Goal: Task Accomplishment & Management: Complete application form

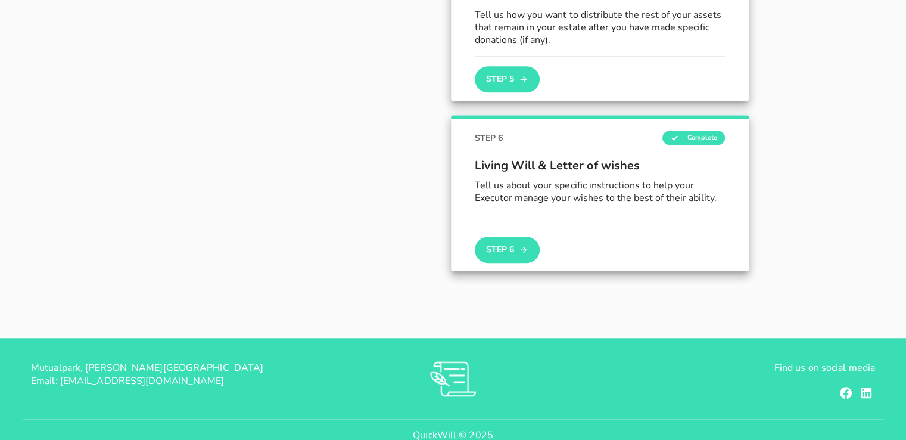
scroll to position [926, 0]
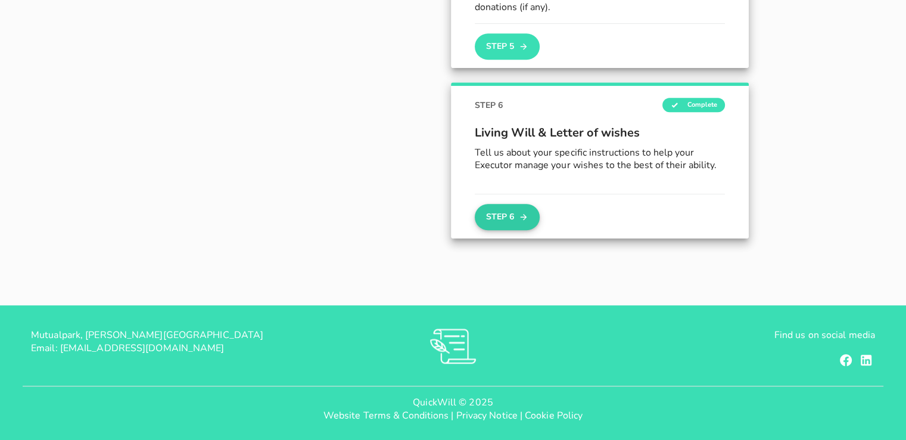
click at [508, 215] on button "Step 6" at bounding box center [507, 217] width 64 height 26
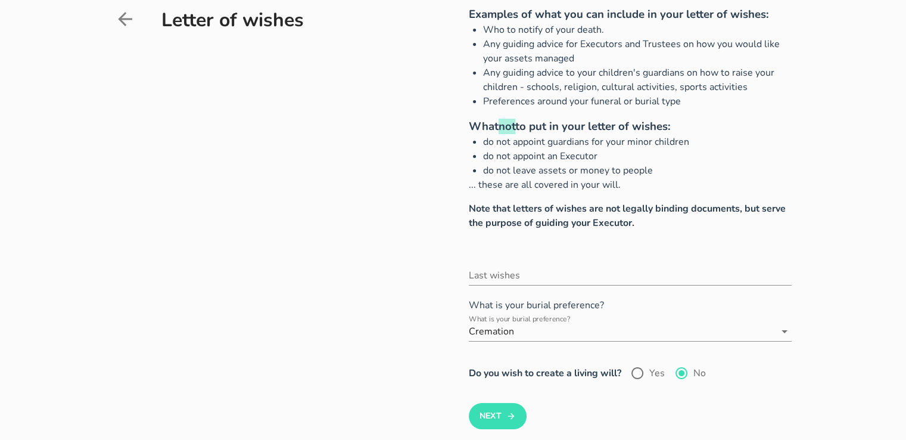
scroll to position [179, 0]
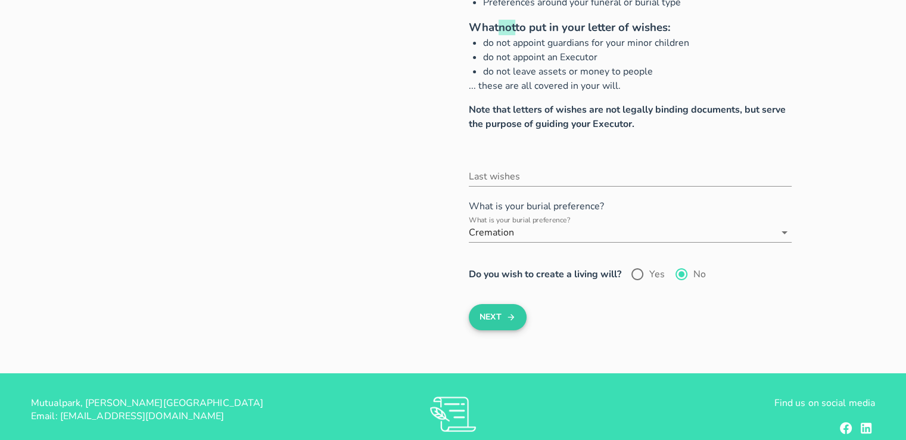
click at [507, 322] on icon "submit" at bounding box center [511, 317] width 10 height 14
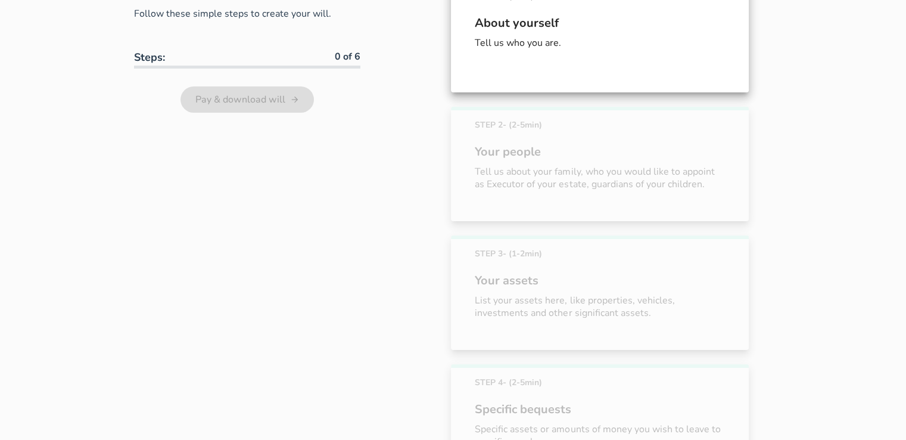
scroll to position [683, 0]
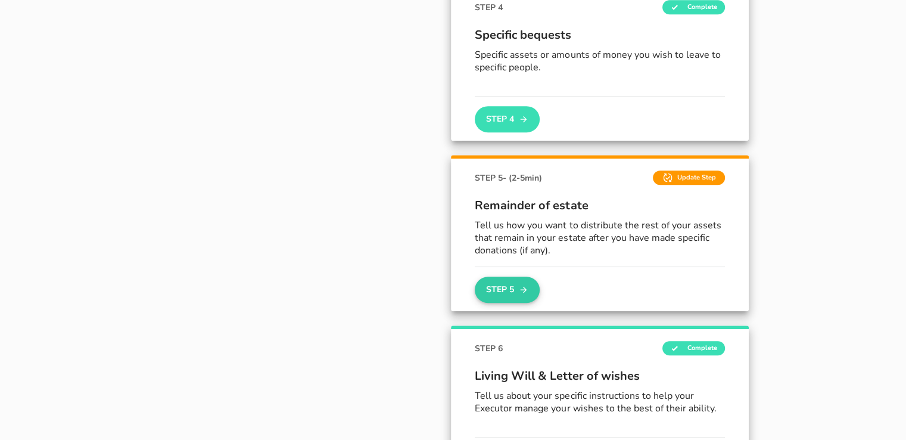
click at [502, 291] on button "Step 5" at bounding box center [507, 289] width 64 height 26
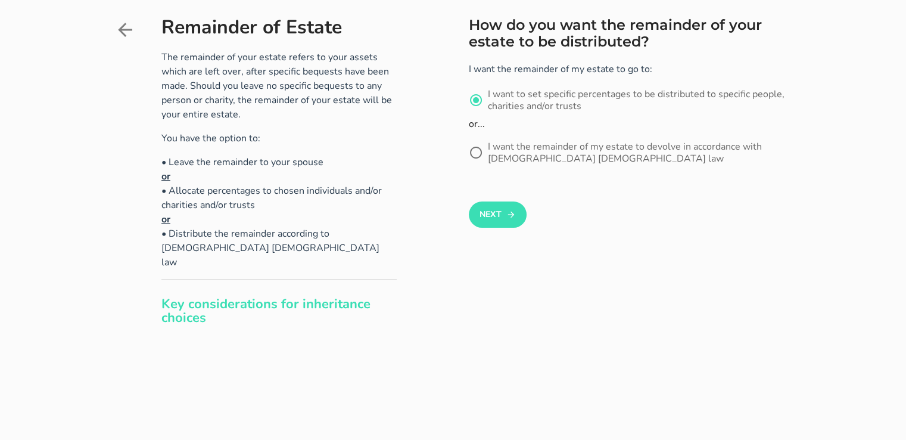
scroll to position [60, 0]
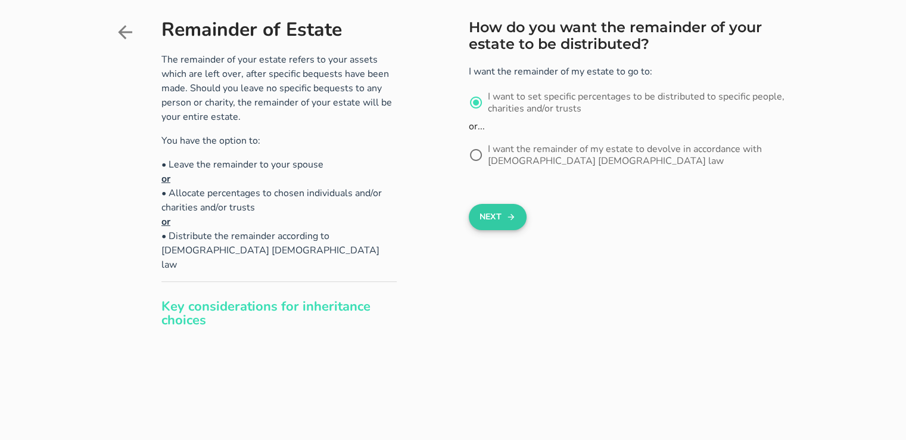
click at [489, 220] on button "Next" at bounding box center [498, 217] width 58 height 26
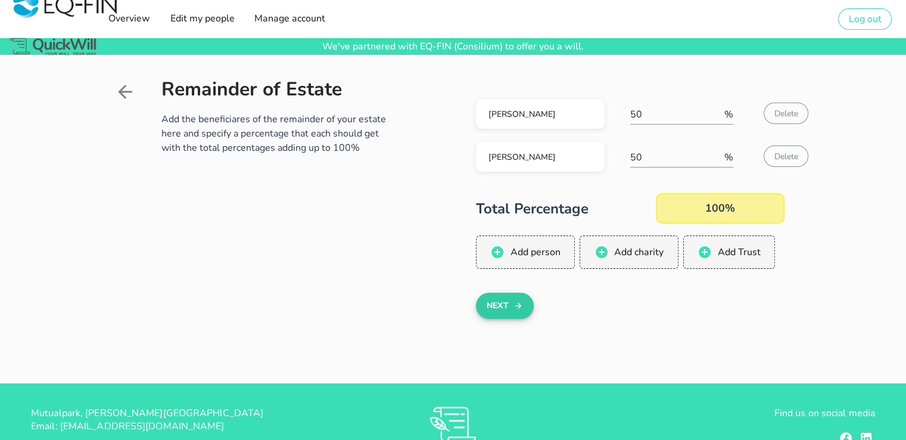
click at [510, 306] on button "Next" at bounding box center [505, 306] width 58 height 26
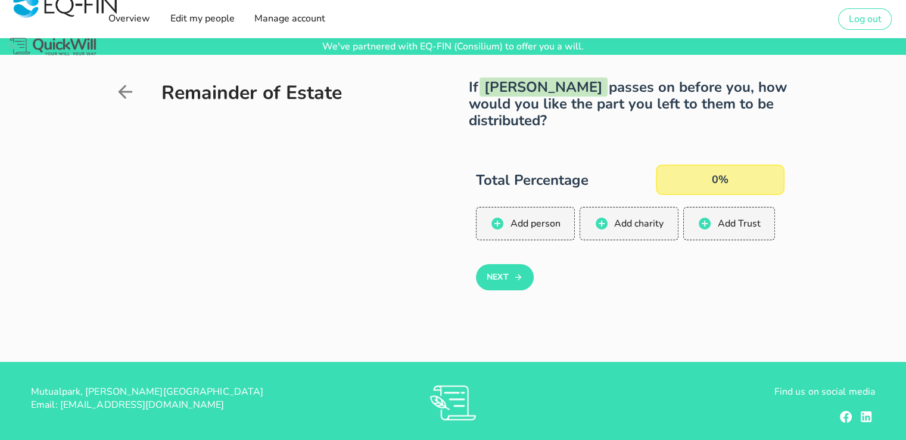
click at [714, 179] on div "0%" at bounding box center [720, 179] width 129 height 30
click at [514, 275] on icon "button" at bounding box center [519, 277] width 10 height 14
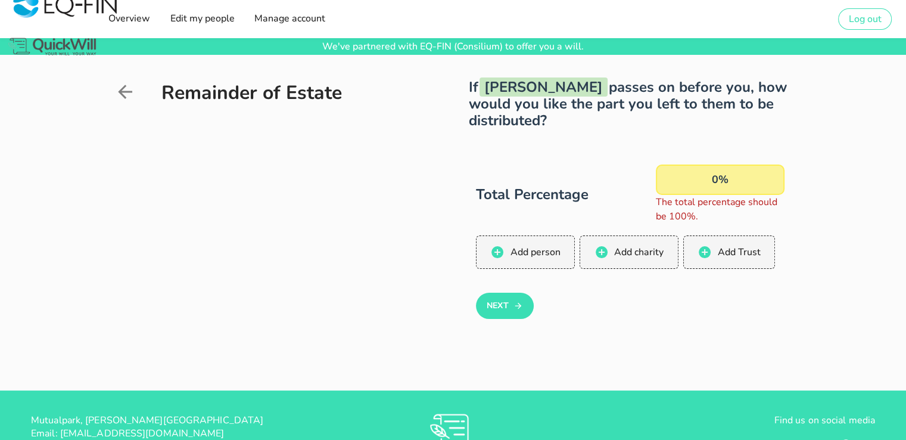
click at [718, 179] on div "0%" at bounding box center [720, 179] width 129 height 30
click at [713, 178] on div "0%" at bounding box center [720, 179] width 129 height 30
click at [527, 253] on span "Add person" at bounding box center [534, 251] width 51 height 13
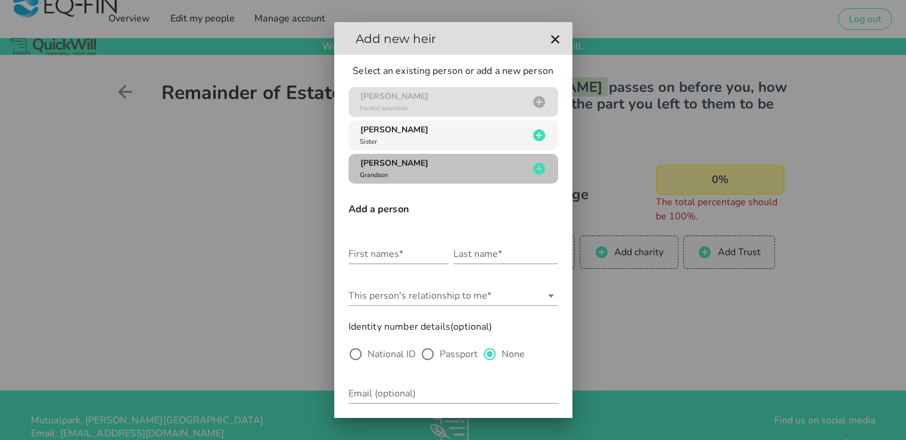
click at [414, 165] on span "[PERSON_NAME]" at bounding box center [394, 162] width 68 height 11
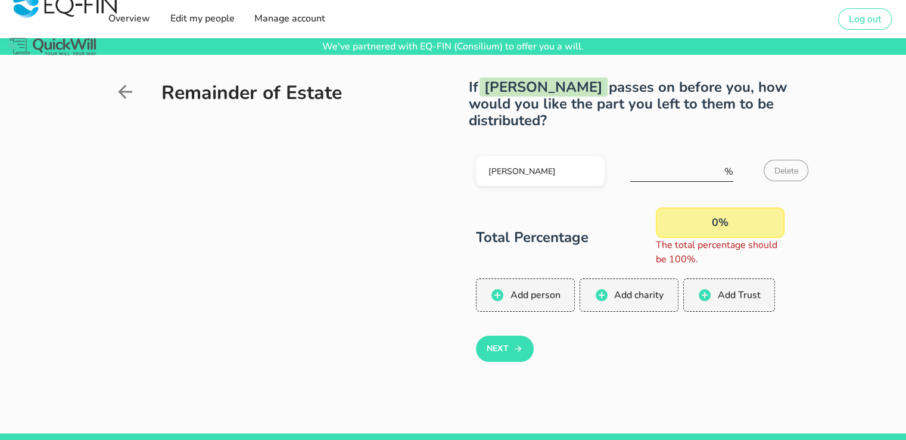
click at [654, 172] on input "number" at bounding box center [676, 171] width 92 height 19
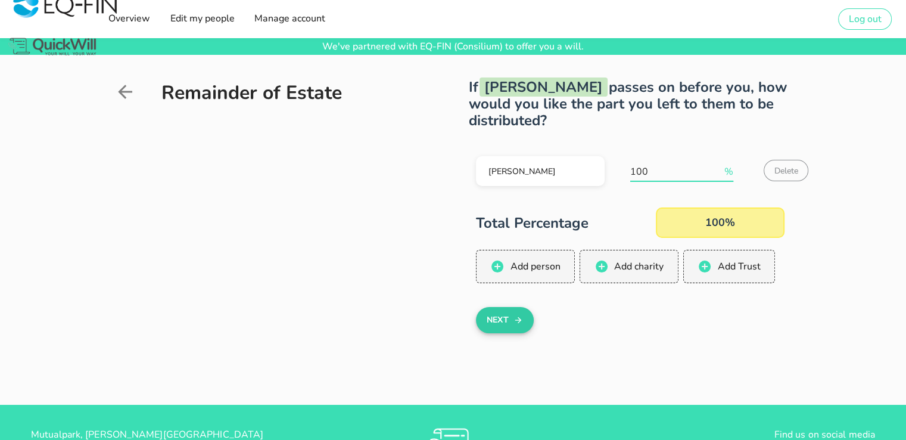
type input "100"
click at [499, 311] on button "Next" at bounding box center [505, 320] width 58 height 26
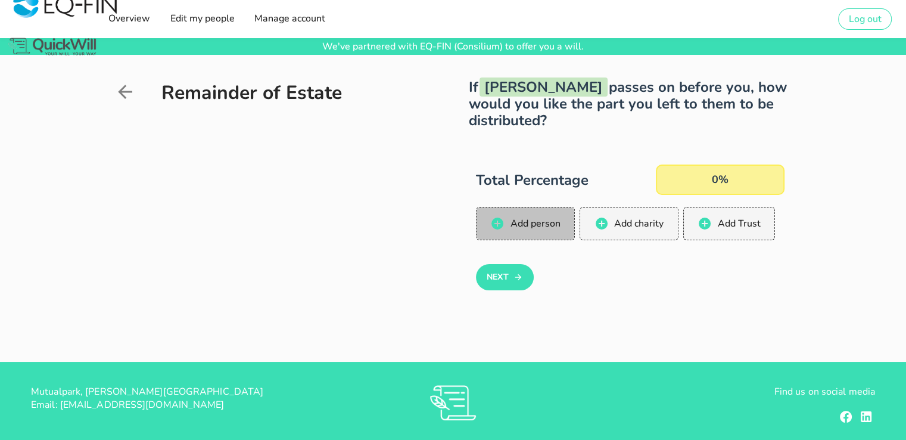
click at [534, 224] on span "Add person" at bounding box center [534, 223] width 51 height 13
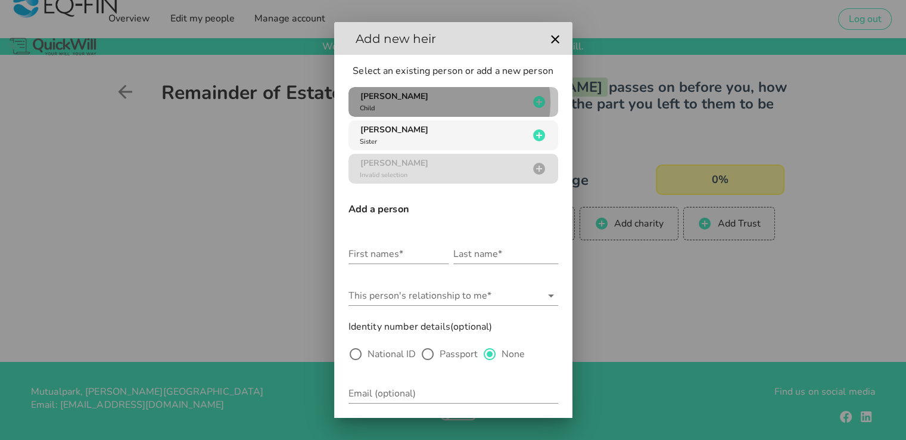
click at [428, 97] on span "[PERSON_NAME]" at bounding box center [394, 96] width 68 height 11
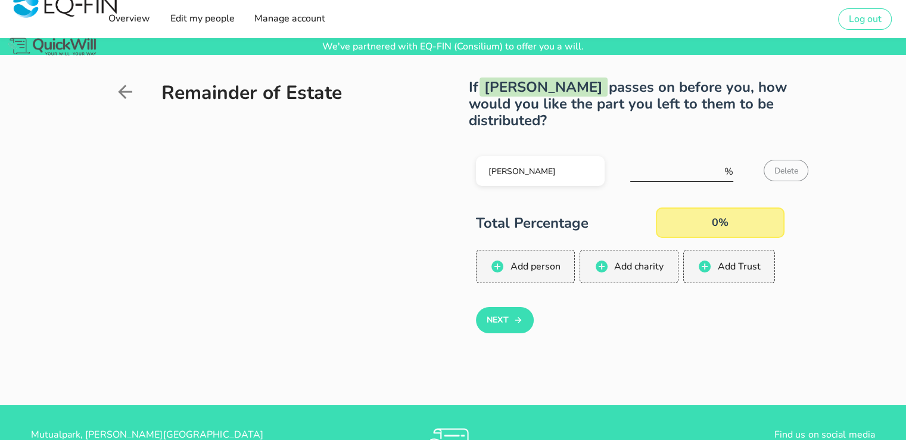
click at [670, 168] on input "number" at bounding box center [676, 171] width 92 height 19
type input "100"
click at [500, 316] on button "Next" at bounding box center [505, 320] width 58 height 26
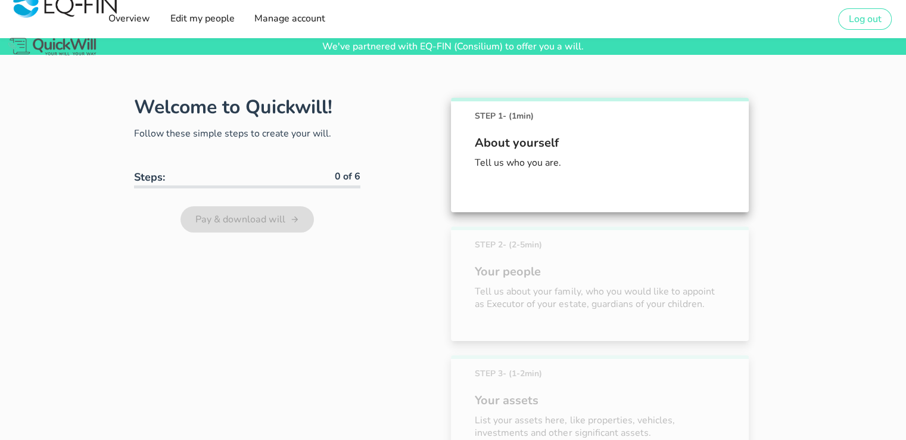
scroll to position [598, 0]
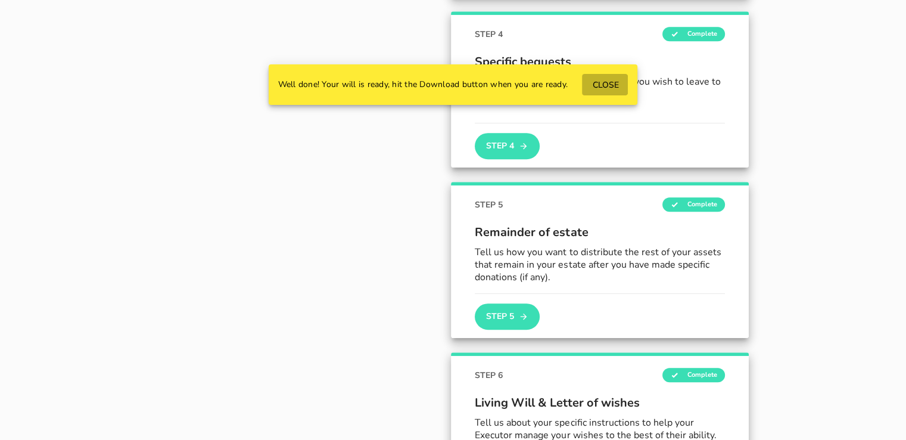
click at [611, 85] on span "CLOSE" at bounding box center [605, 84] width 27 height 11
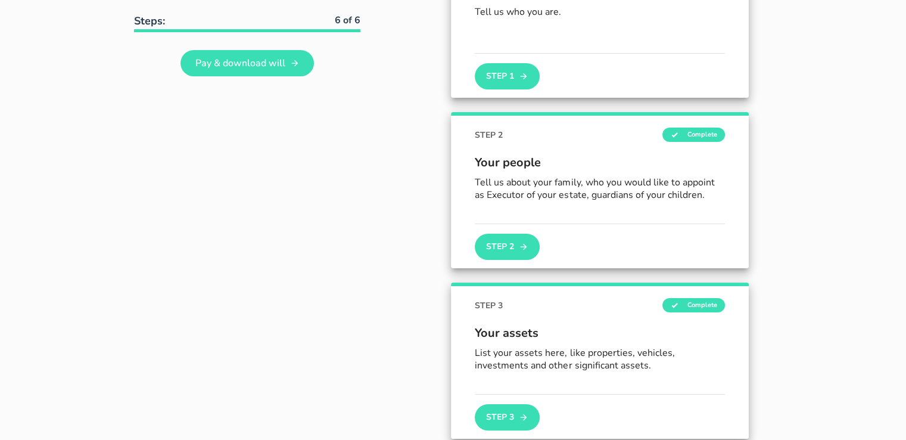
scroll to position [179, 0]
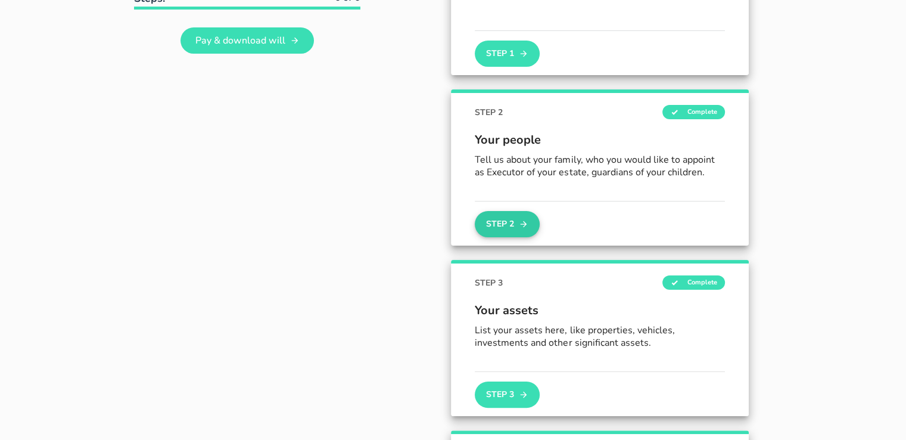
click at [505, 222] on button "Step 2" at bounding box center [507, 224] width 64 height 26
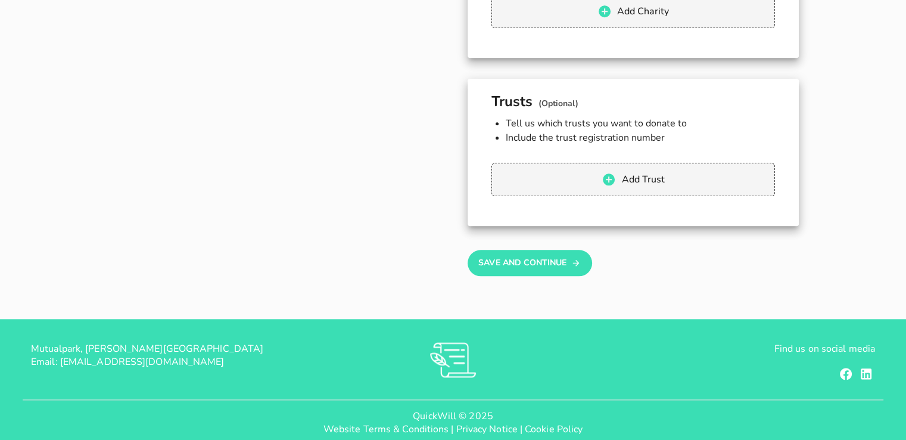
scroll to position [1327, 0]
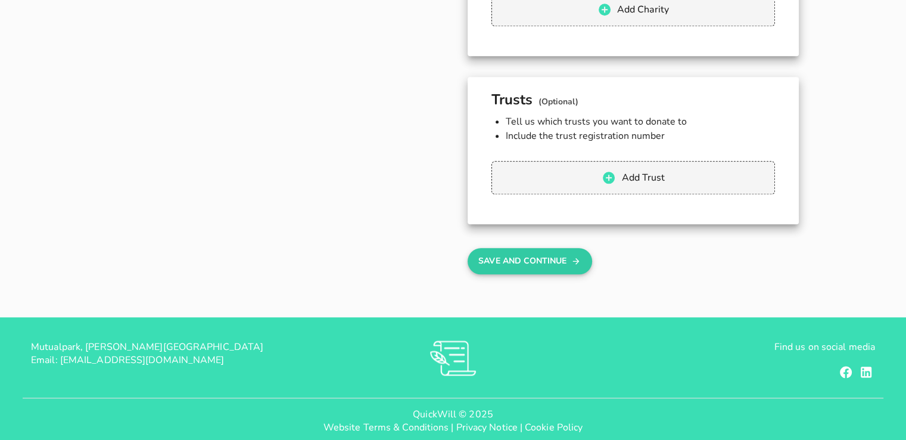
click at [550, 248] on button "Save And Continue" at bounding box center [530, 261] width 125 height 26
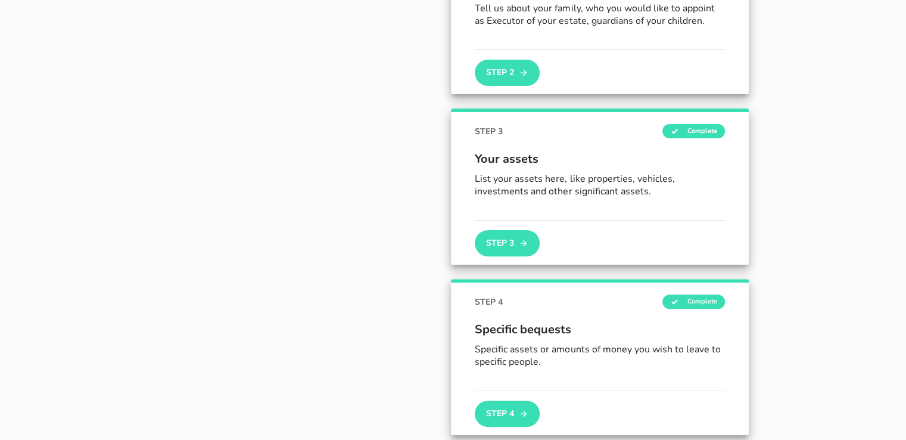
scroll to position [331, 0]
click at [494, 241] on button "Step 3" at bounding box center [507, 242] width 64 height 26
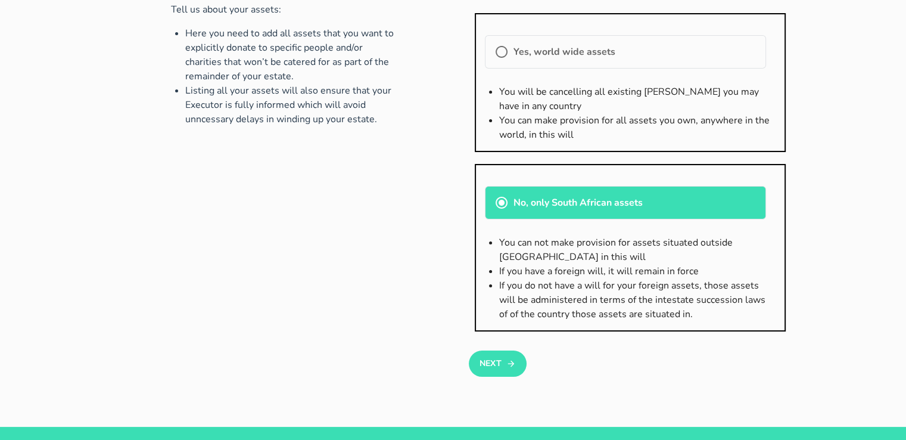
scroll to position [119, 0]
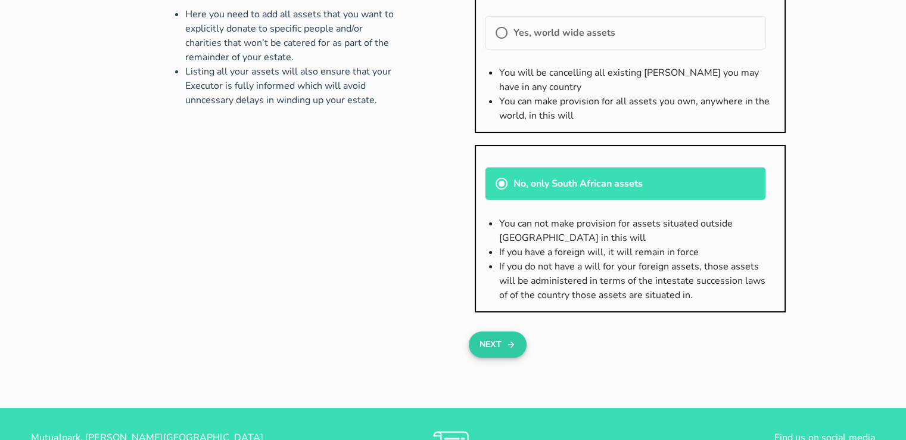
click at [505, 349] on button "Next" at bounding box center [498, 344] width 58 height 26
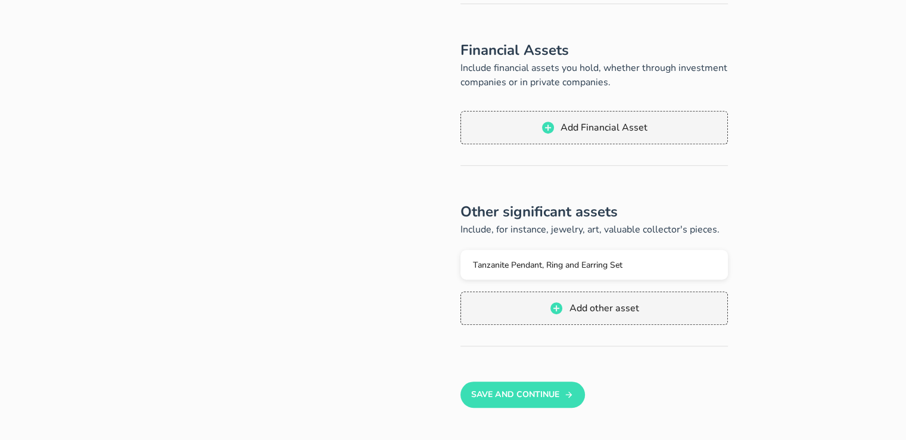
scroll to position [536, 0]
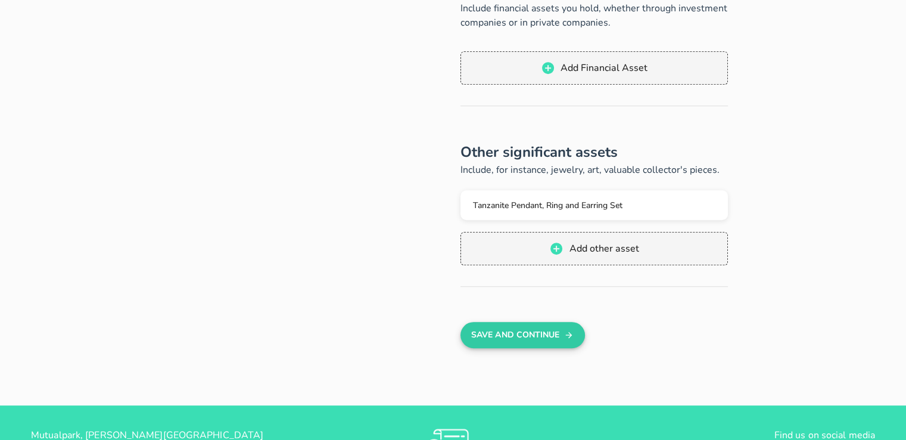
click at [502, 334] on button "Save And Continue" at bounding box center [523, 335] width 125 height 26
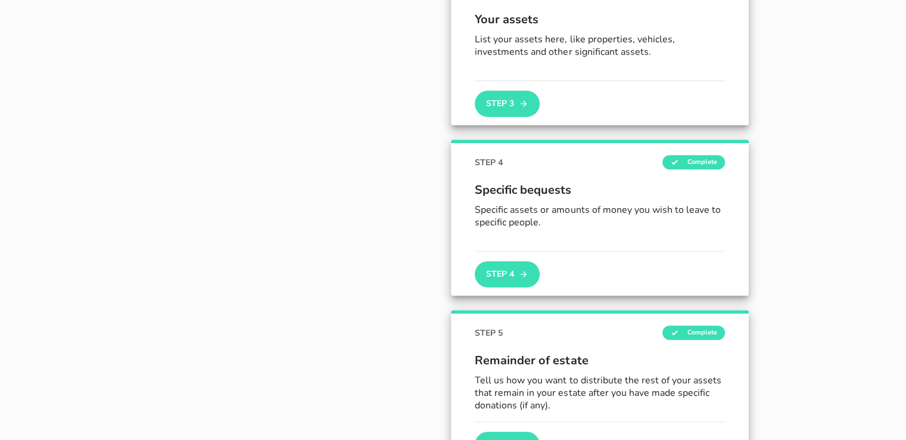
scroll to position [519, 0]
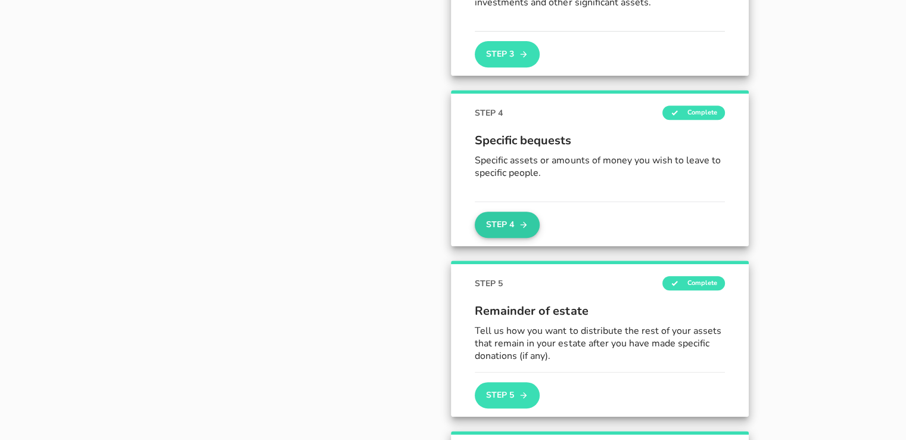
click at [502, 225] on button "Step 4" at bounding box center [507, 224] width 64 height 26
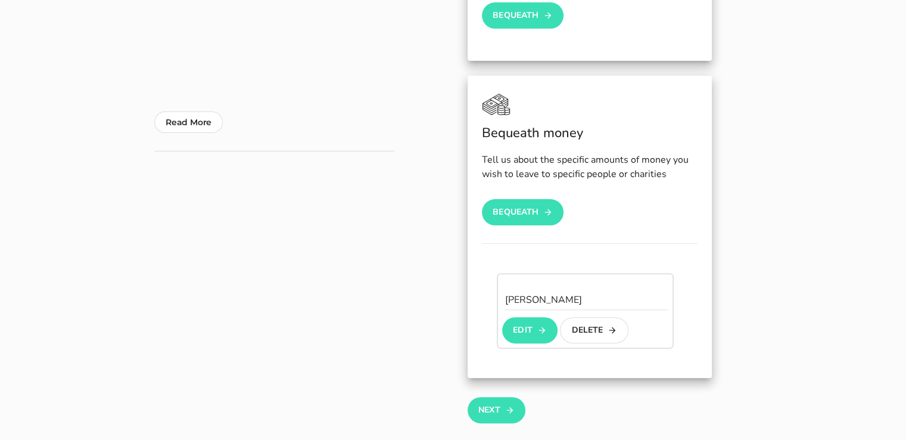
scroll to position [357, 0]
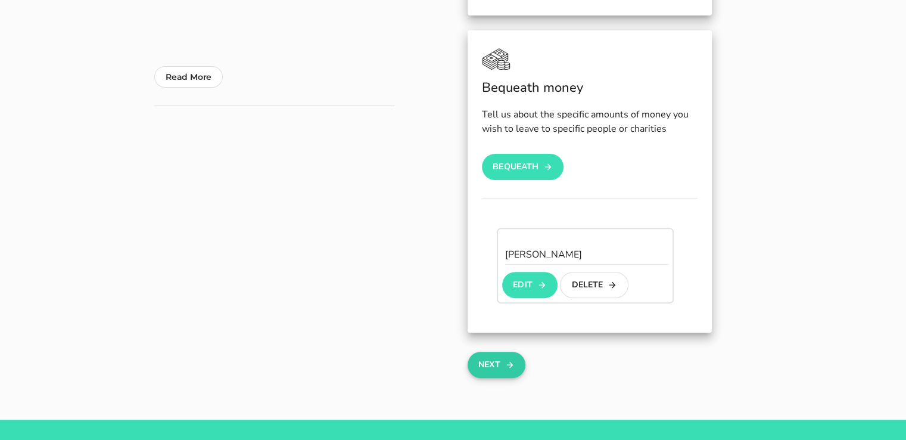
click at [497, 362] on button "Next" at bounding box center [497, 364] width 58 height 26
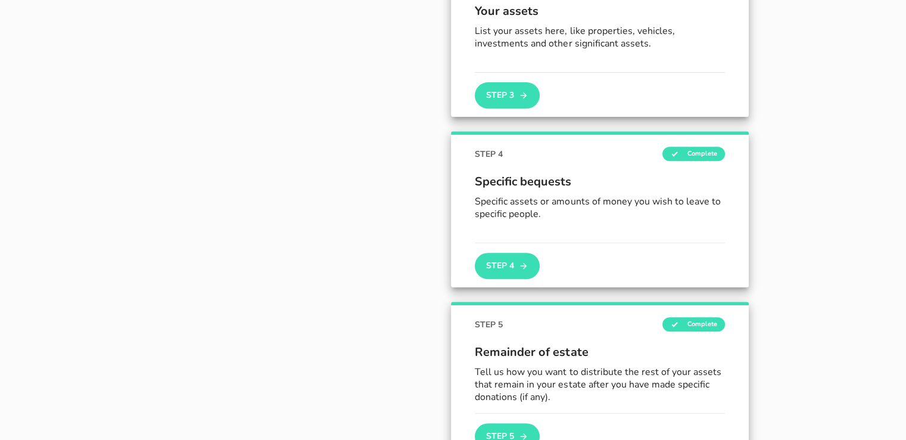
scroll to position [469, 0]
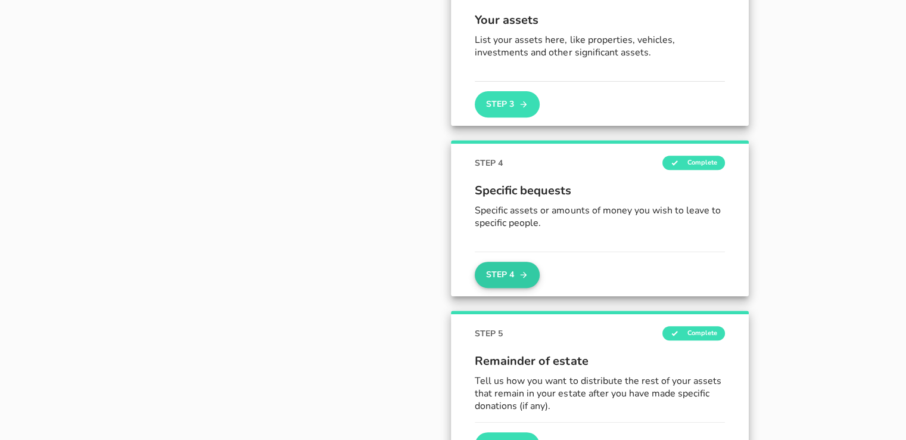
click at [507, 273] on button "Step 4" at bounding box center [507, 275] width 64 height 26
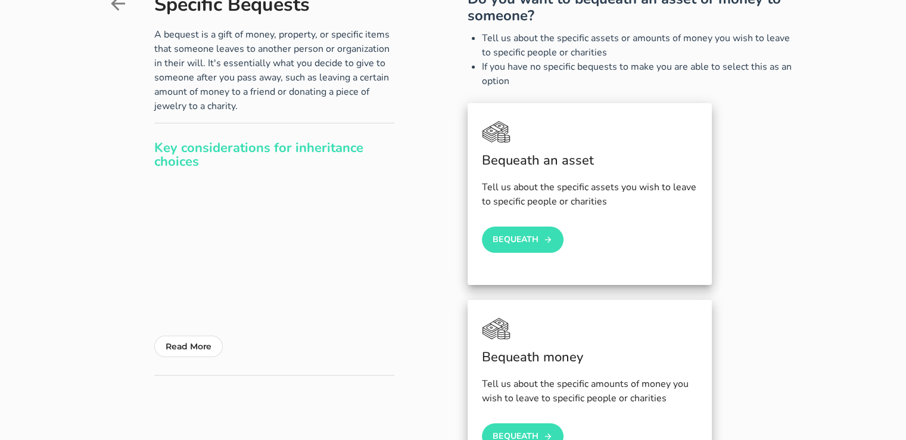
scroll to position [119, 0]
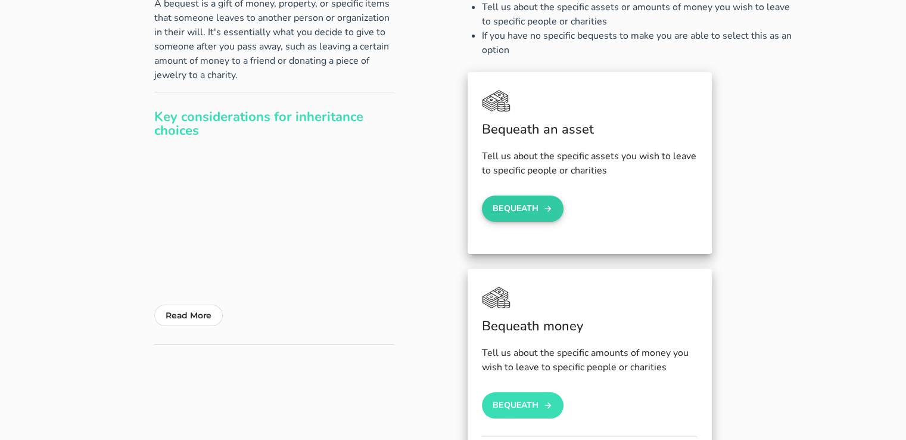
click at [543, 211] on button "Bequeath" at bounding box center [523, 208] width 82 height 26
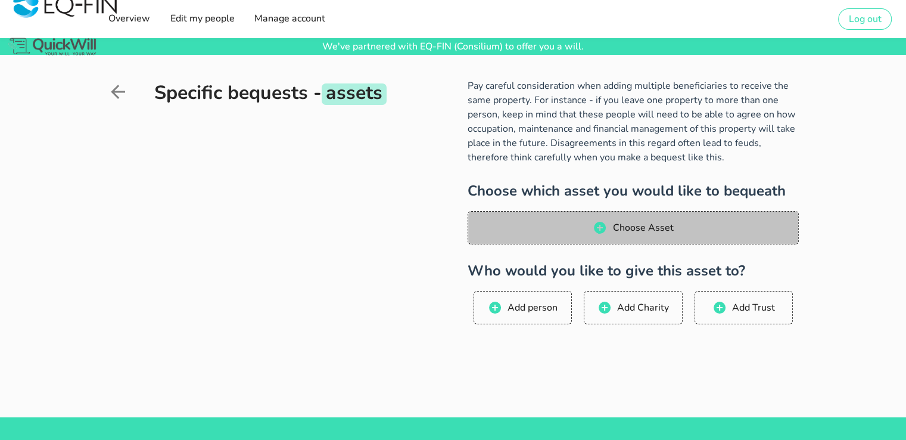
click at [621, 231] on span "Choose Asset" at bounding box center [642, 227] width 61 height 13
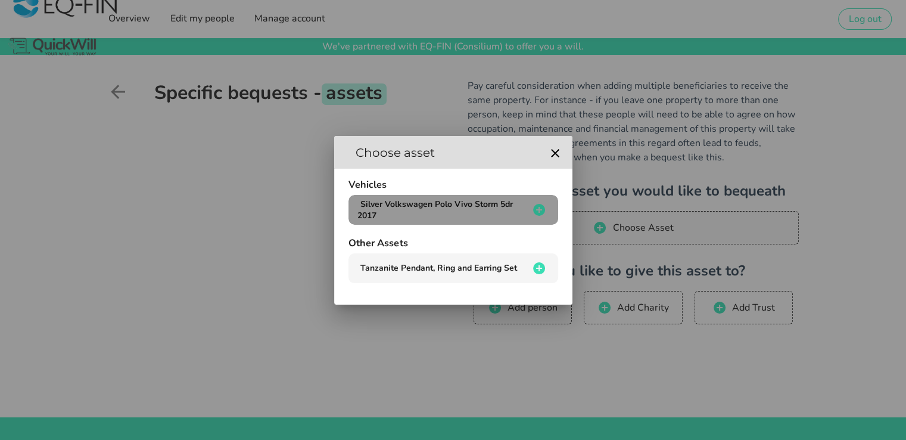
click at [427, 207] on span "Silver Volkswagen Polo Vivo Storm 5dr 2017" at bounding box center [434, 209] width 155 height 23
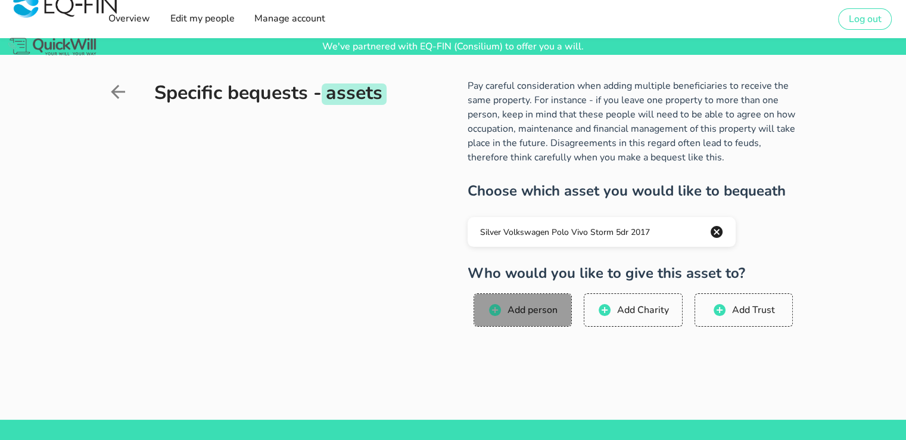
click at [520, 312] on span "Add person" at bounding box center [532, 309] width 51 height 13
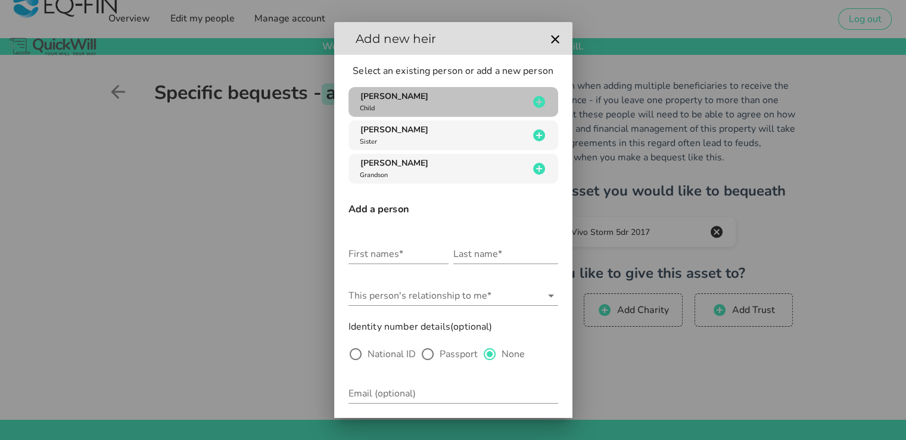
click at [428, 99] on span "[PERSON_NAME]" at bounding box center [394, 96] width 68 height 11
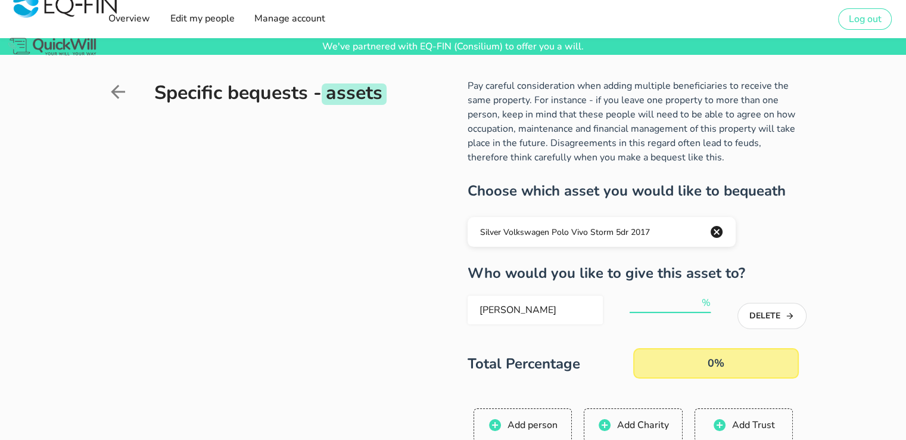
click at [642, 299] on input "number" at bounding box center [665, 302] width 70 height 19
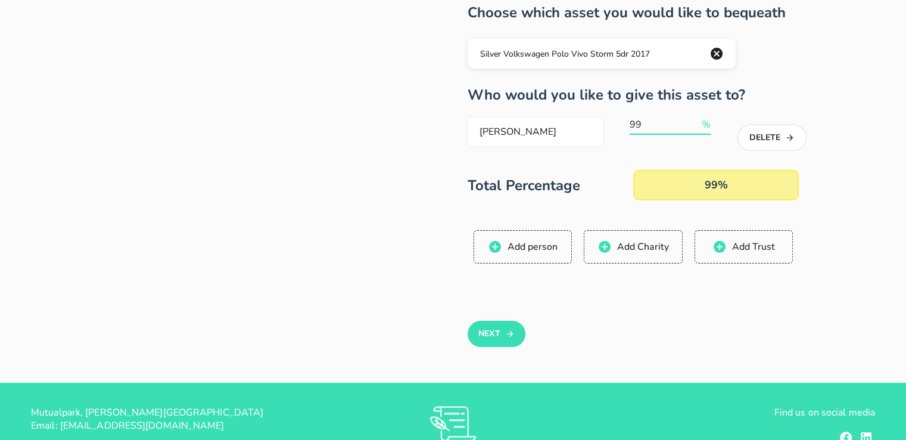
scroll to position [179, 0]
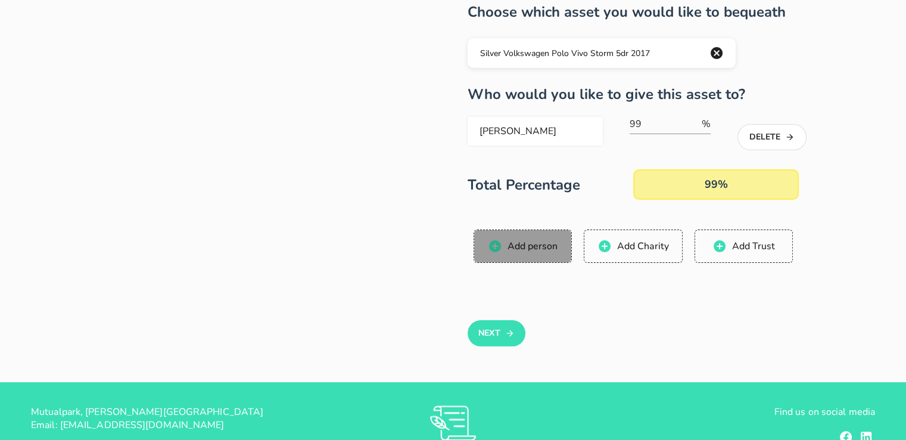
click at [521, 250] on span "Add person" at bounding box center [532, 245] width 51 height 13
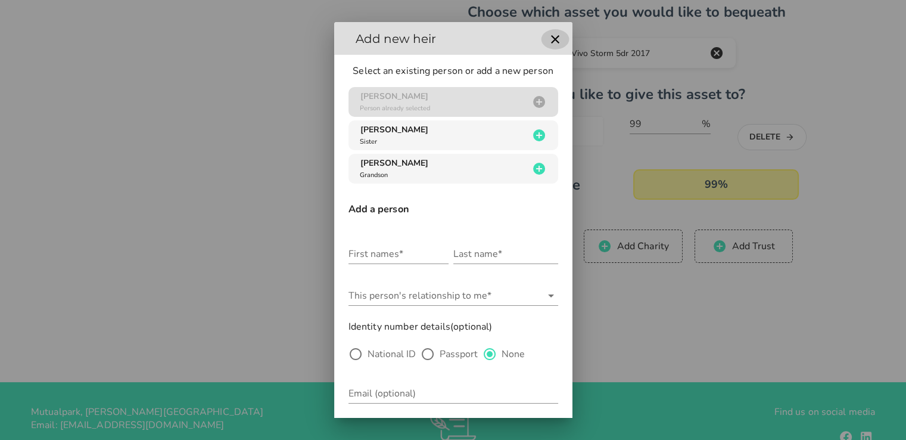
click at [549, 39] on icon "button" at bounding box center [555, 39] width 14 height 14
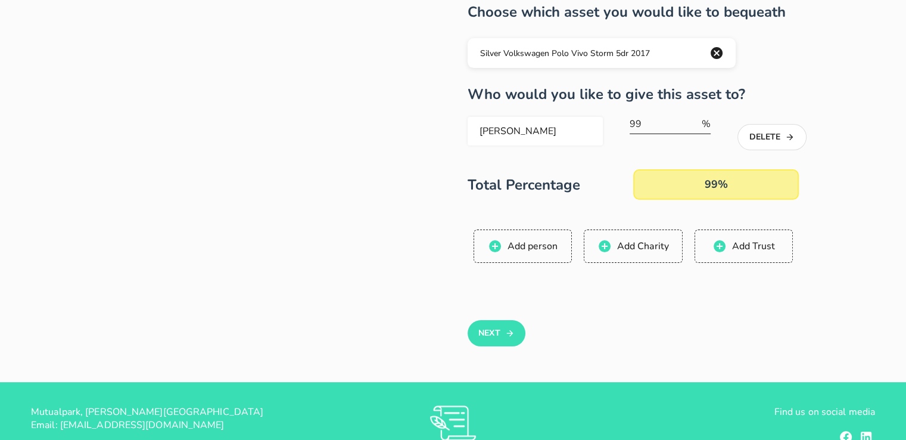
click at [640, 120] on input "99" at bounding box center [665, 123] width 70 height 19
type input "100"
click at [494, 332] on button "Next" at bounding box center [497, 333] width 58 height 26
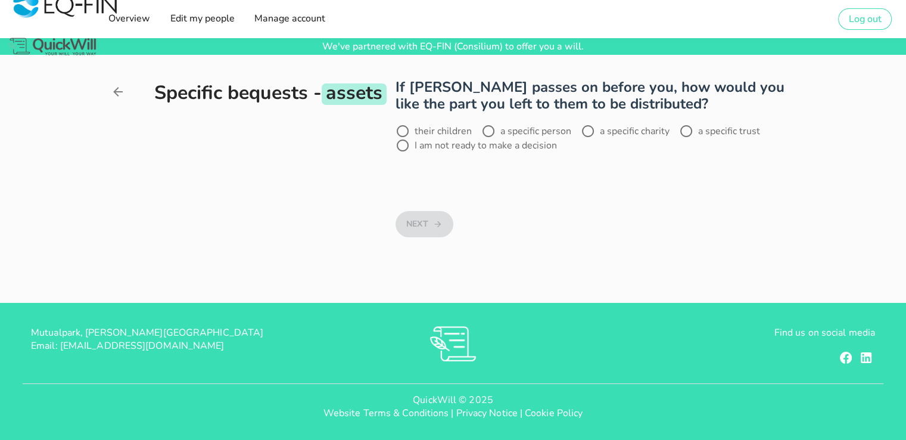
scroll to position [0, 0]
click at [403, 150] on div at bounding box center [403, 145] width 20 height 20
radio input "true"
click at [430, 222] on button "Next" at bounding box center [425, 224] width 58 height 26
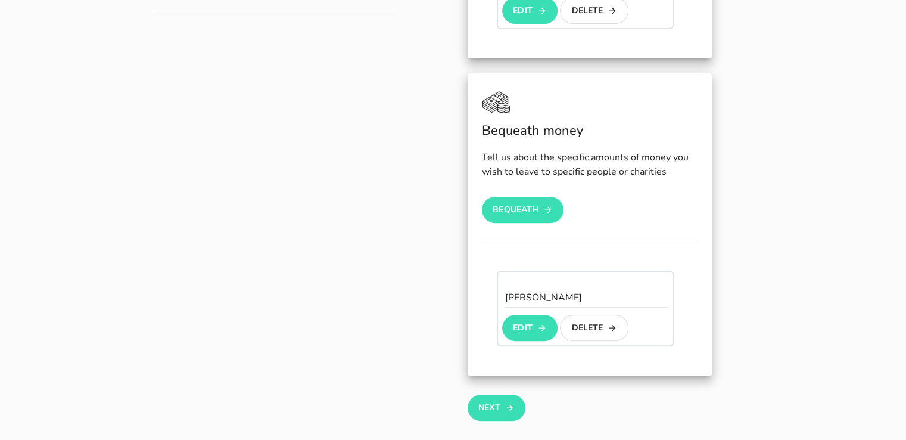
scroll to position [477, 0]
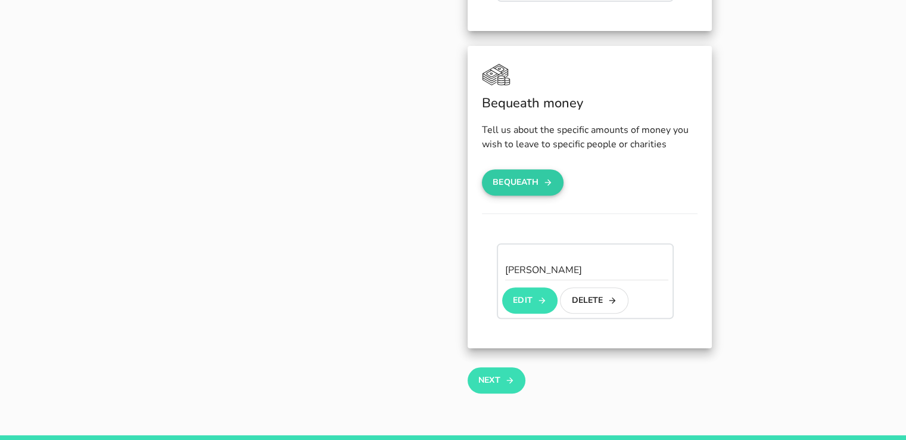
click at [531, 182] on button "Bequeath" at bounding box center [523, 182] width 82 height 26
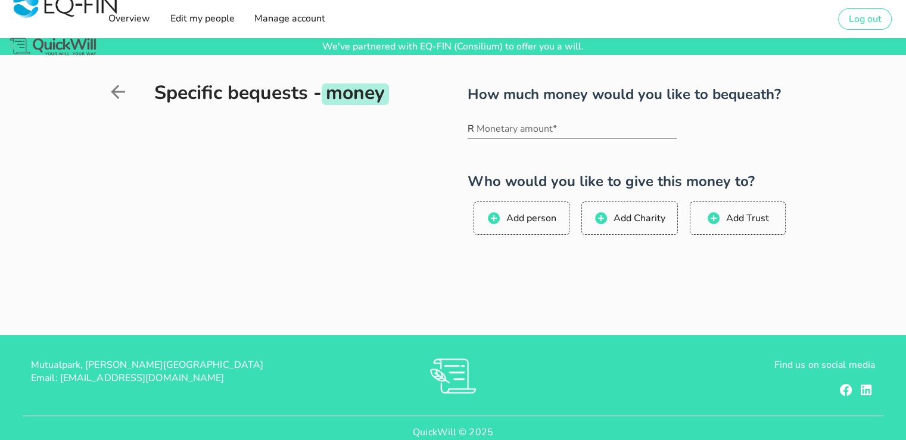
click at [114, 89] on icon at bounding box center [118, 92] width 14 height 14
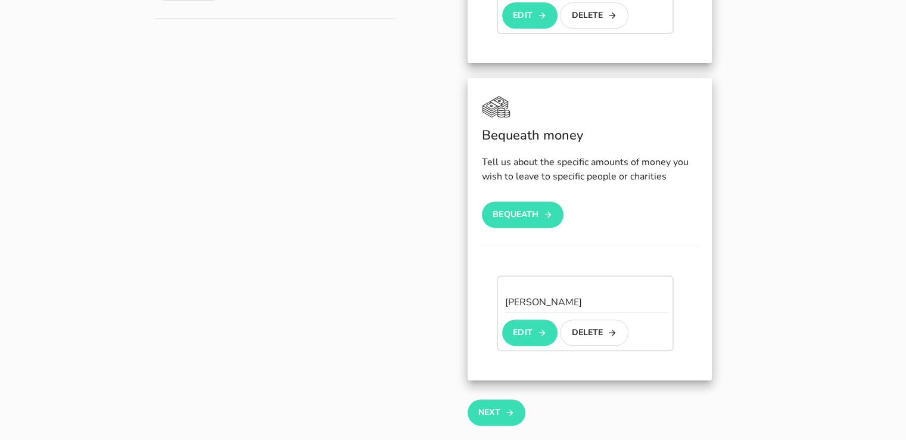
scroll to position [536, 0]
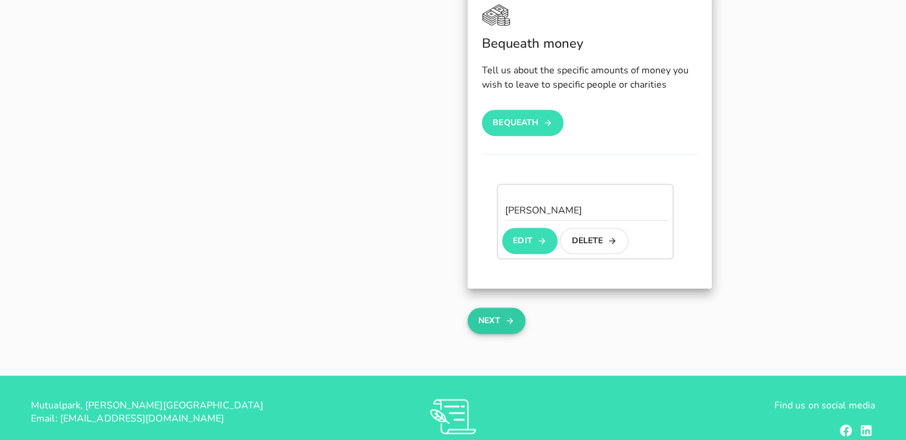
click at [505, 320] on icon "button" at bounding box center [510, 320] width 10 height 14
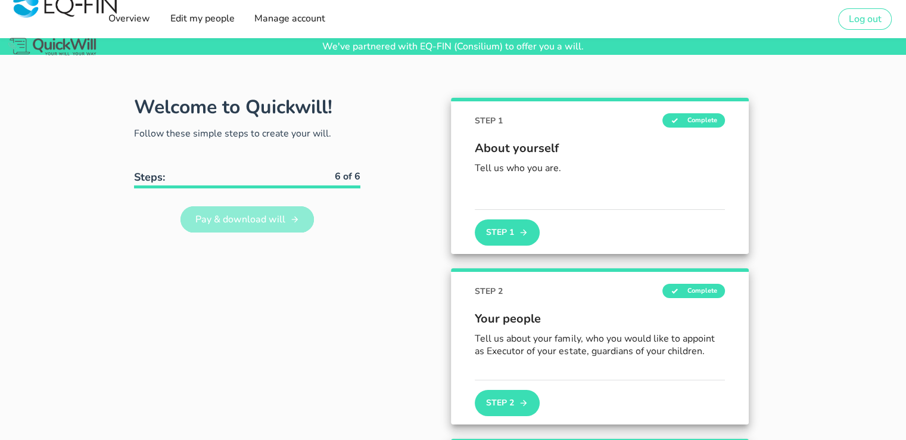
click at [273, 216] on span "Pay & download will" at bounding box center [240, 219] width 91 height 13
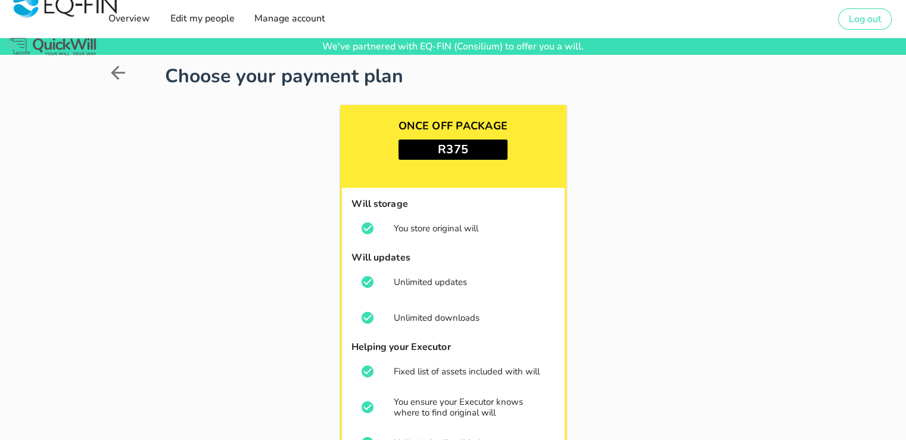
click at [116, 74] on icon at bounding box center [117, 72] width 21 height 21
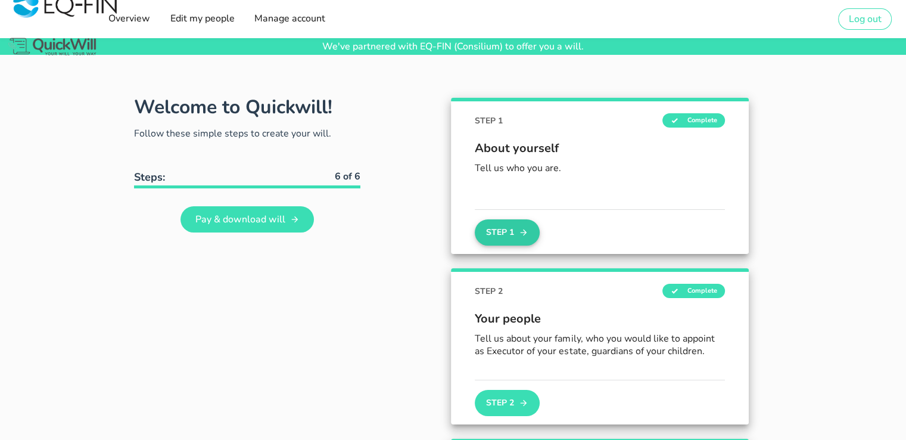
click at [516, 230] on button "Step 1" at bounding box center [507, 232] width 64 height 26
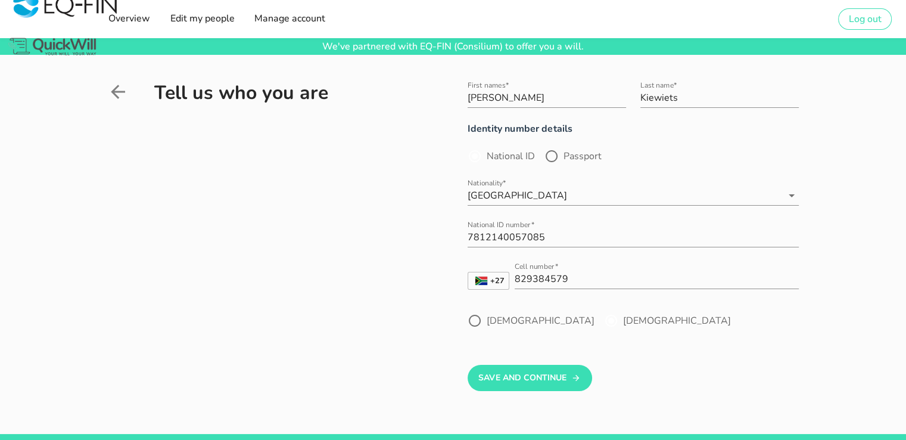
scroll to position [60, 0]
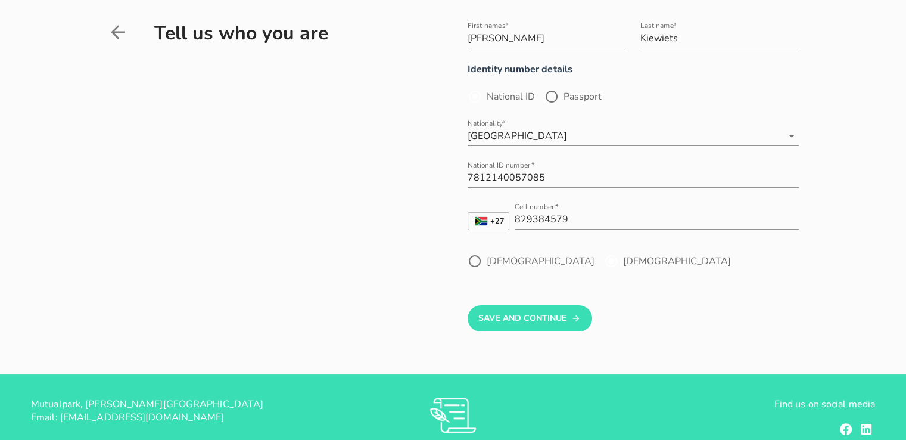
click at [623, 263] on label "[DEMOGRAPHIC_DATA]" at bounding box center [677, 261] width 108 height 12
click at [552, 325] on button "Save And Continue" at bounding box center [530, 318] width 125 height 26
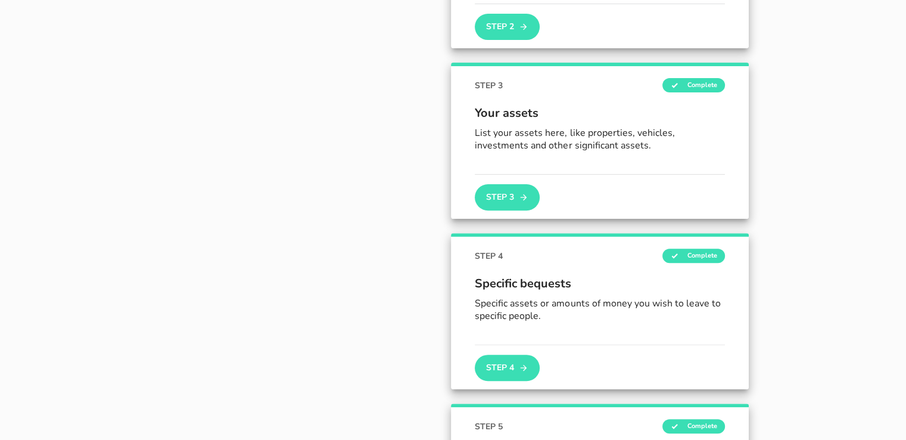
scroll to position [381, 0]
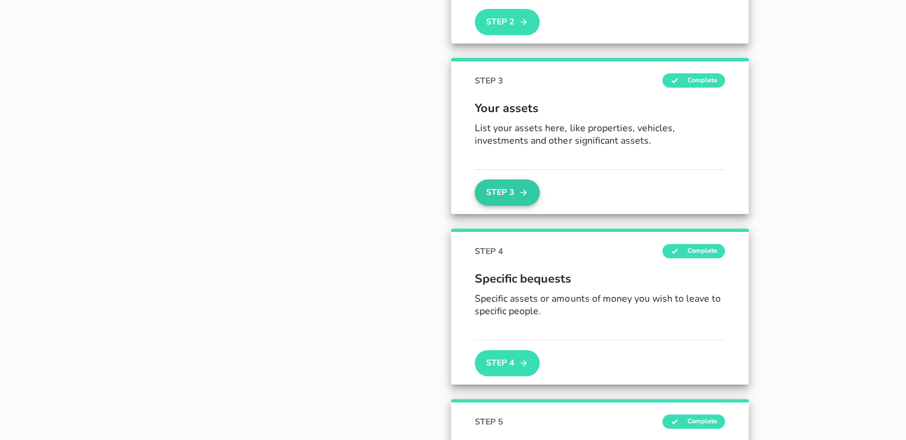
click at [503, 191] on button "Step 3" at bounding box center [507, 192] width 64 height 26
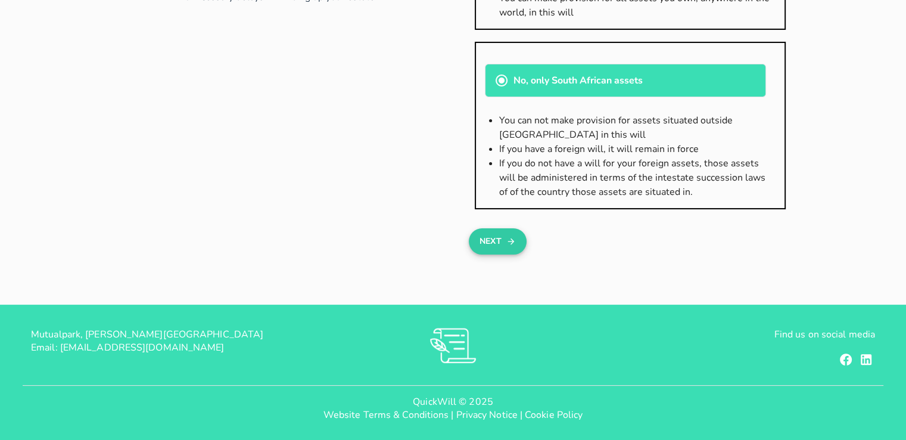
scroll to position [223, 0]
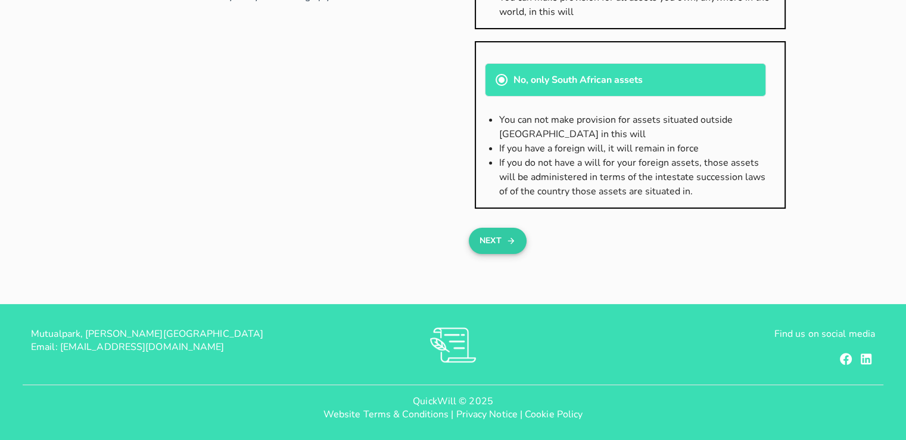
click at [501, 244] on button "Next" at bounding box center [498, 241] width 58 height 26
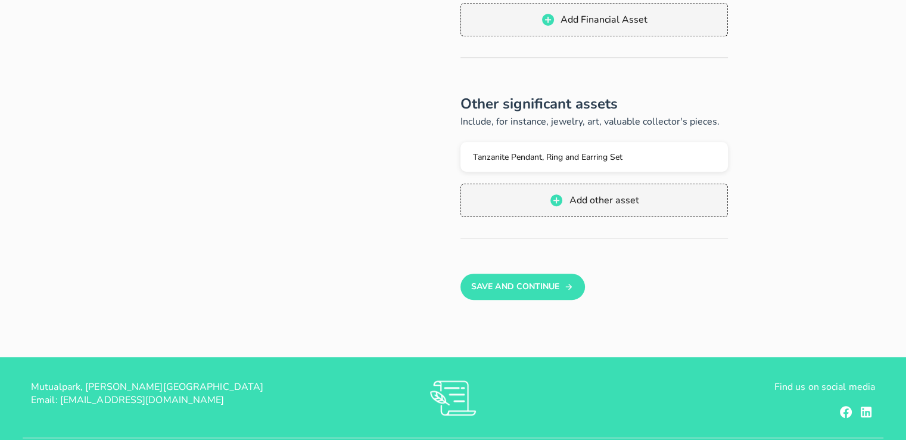
scroll to position [596, 0]
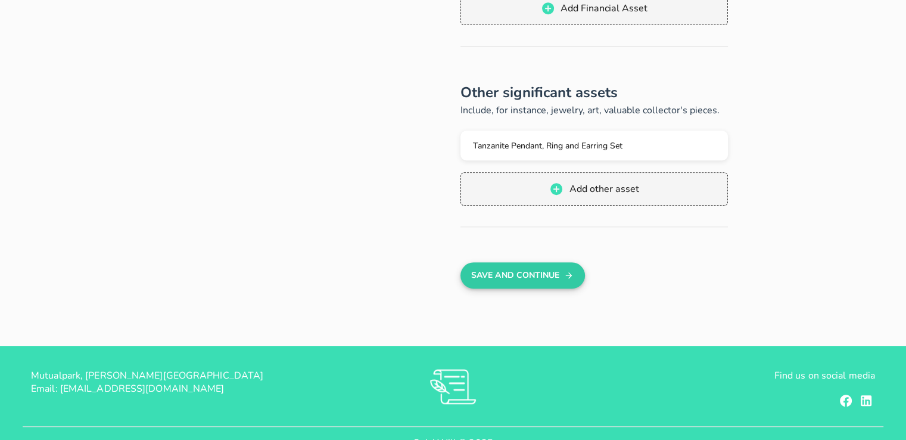
click at [517, 280] on button "Save And Continue" at bounding box center [523, 275] width 125 height 26
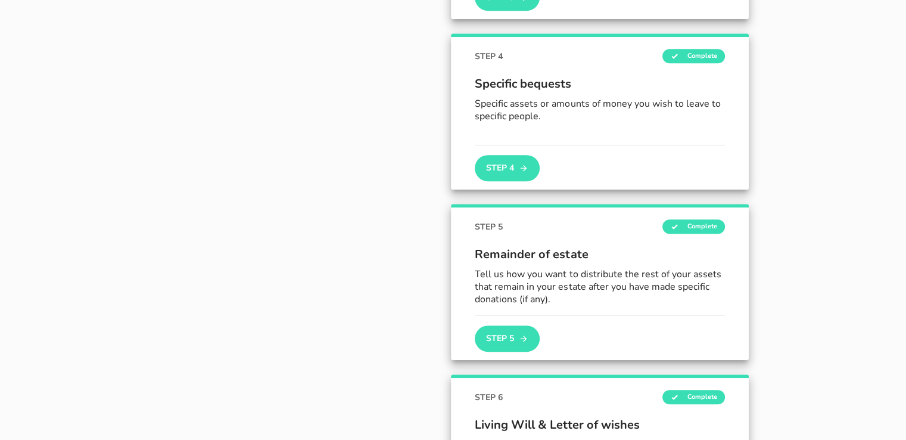
scroll to position [578, 0]
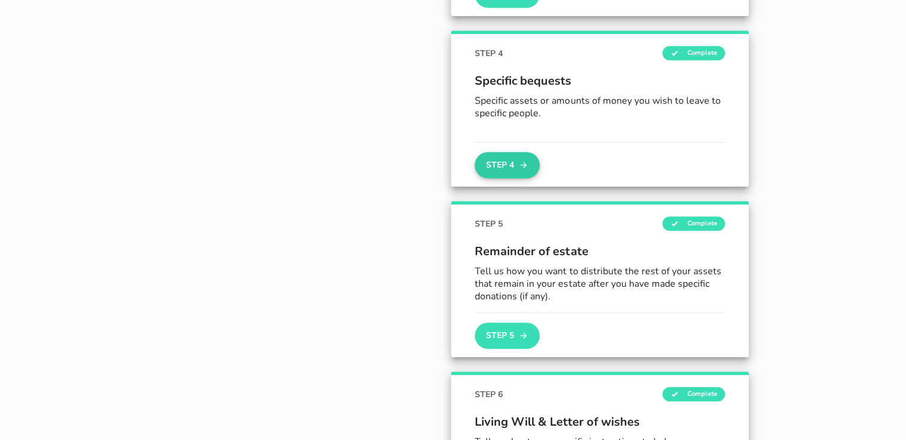
click at [504, 160] on button "Step 4" at bounding box center [507, 165] width 64 height 26
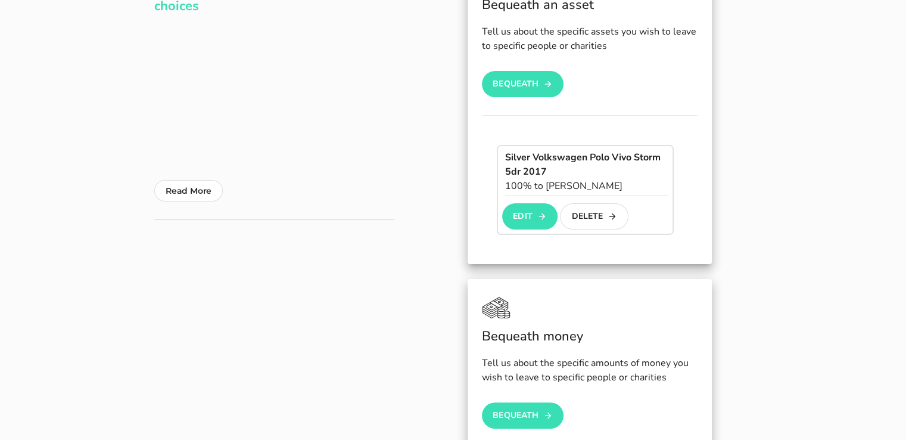
scroll to position [238, 0]
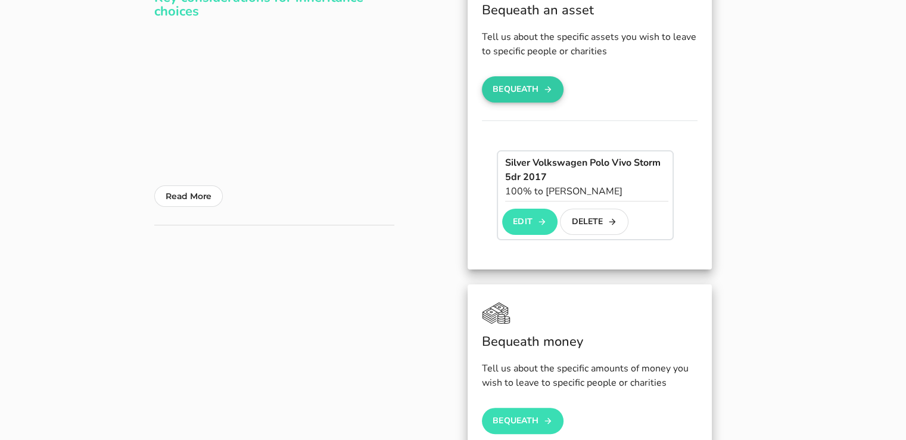
click at [534, 89] on button "Bequeath" at bounding box center [523, 89] width 82 height 26
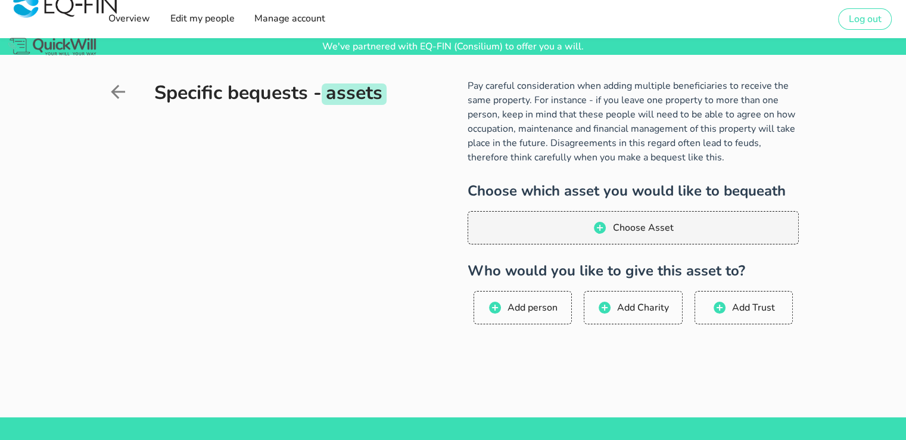
click at [115, 94] on icon at bounding box center [118, 92] width 14 height 14
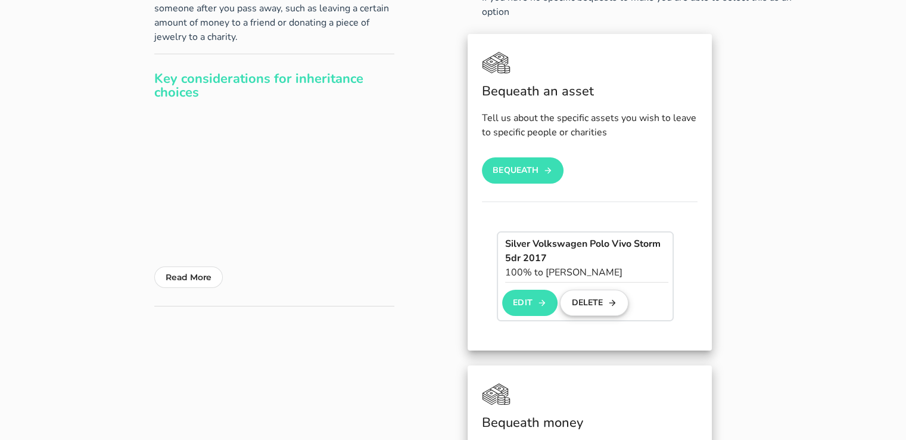
scroll to position [179, 0]
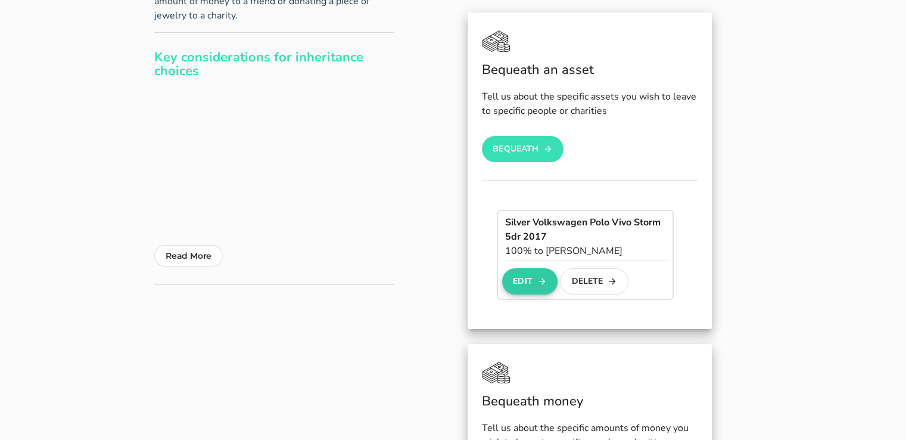
click at [530, 279] on button "Edit" at bounding box center [529, 281] width 55 height 26
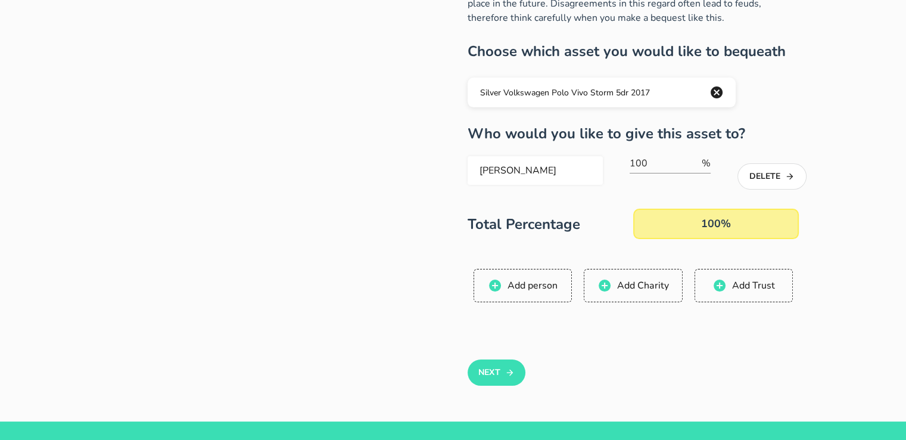
scroll to position [119, 0]
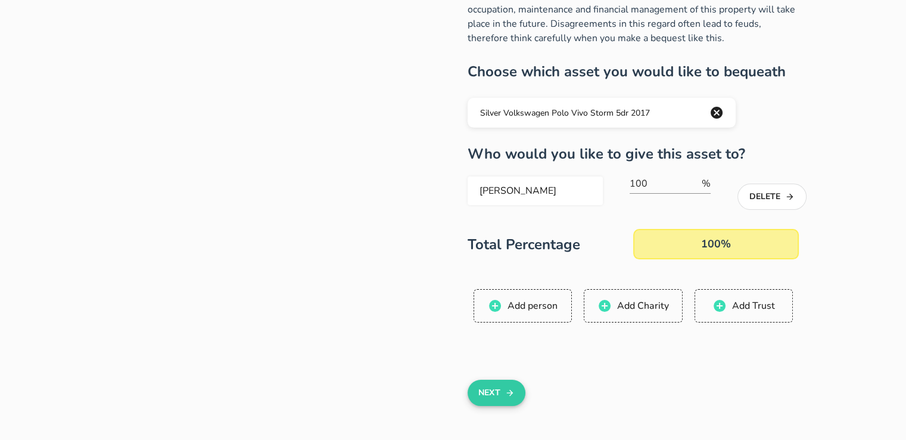
click at [493, 391] on button "Next" at bounding box center [497, 392] width 58 height 26
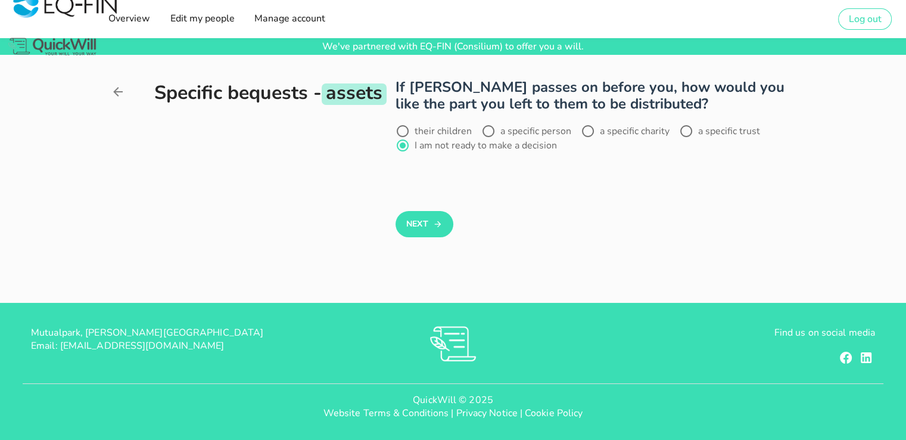
scroll to position [0, 0]
click at [430, 220] on button "Next" at bounding box center [425, 224] width 58 height 26
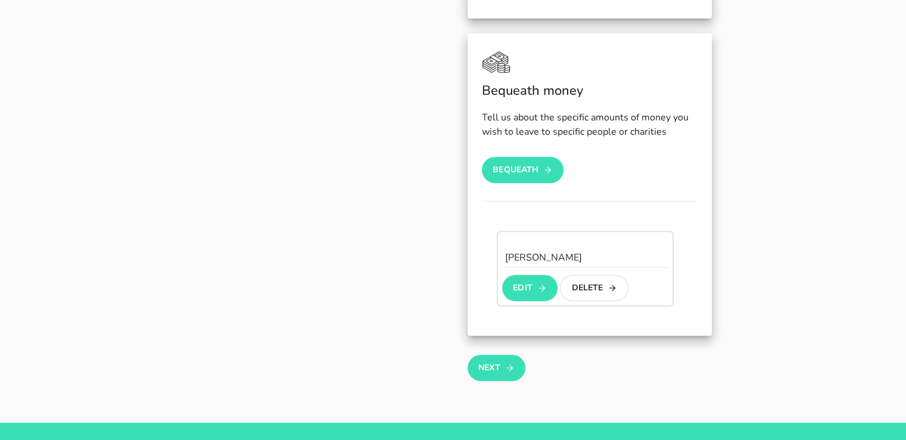
scroll to position [608, 0]
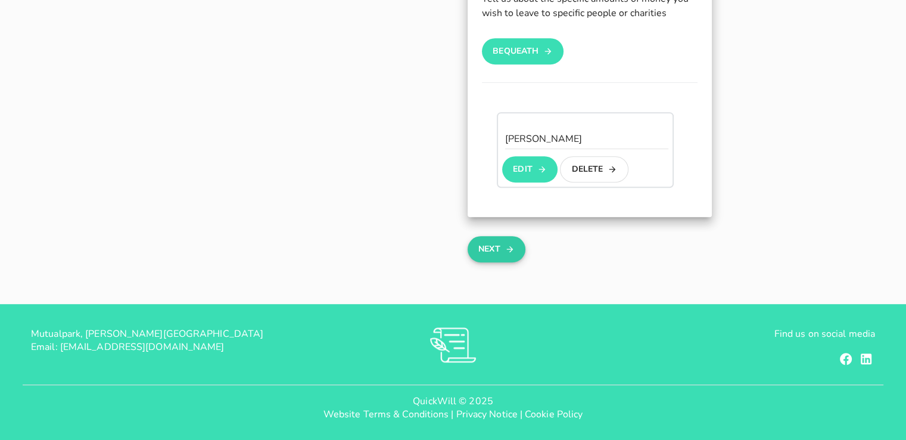
click at [492, 248] on button "Next" at bounding box center [497, 249] width 58 height 26
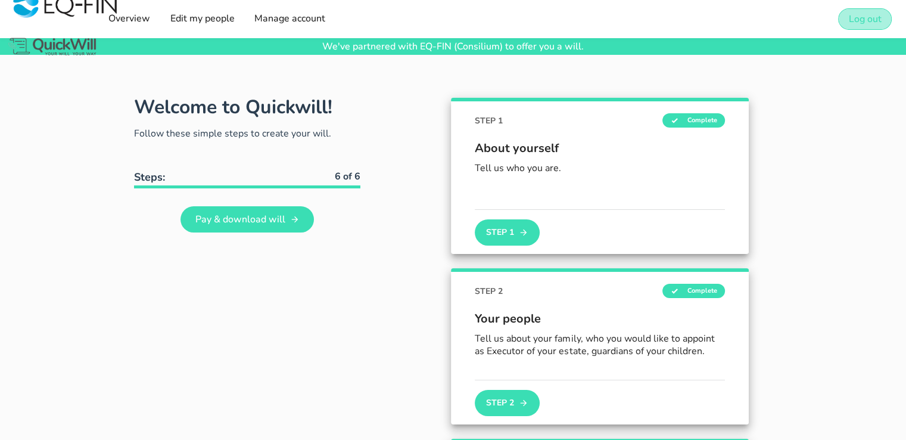
click at [860, 18] on span "Log out" at bounding box center [864, 19] width 33 height 13
